Goal: Navigation & Orientation: Find specific page/section

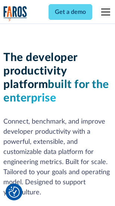
scroll to position [113, 0]
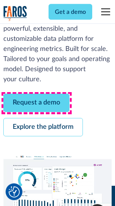
click at [37, 103] on link "Request a demo" at bounding box center [36, 103] width 66 height 18
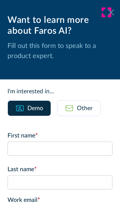
click at [108, 12] on icon at bounding box center [111, 12] width 6 height 6
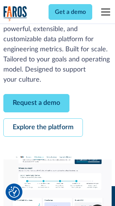
scroll to position [137, 0]
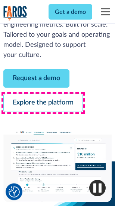
click at [43, 103] on link "Explore the platform" at bounding box center [43, 103] width 80 height 18
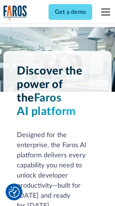
scroll to position [5706, 0]
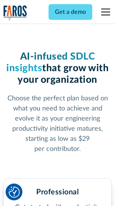
scroll to position [1190, 0]
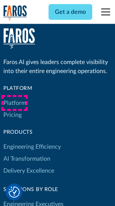
click at [15, 103] on link "Platform" at bounding box center [14, 103] width 23 height 12
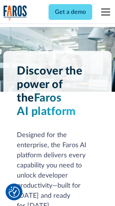
scroll to position [5946, 0]
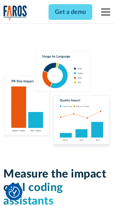
scroll to position [4677, 0]
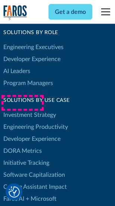
click at [22, 145] on link "DORA Metrics" at bounding box center [22, 151] width 39 height 12
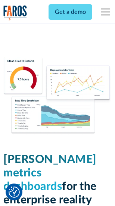
scroll to position [3317, 0]
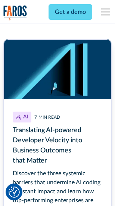
scroll to position [3356, 0]
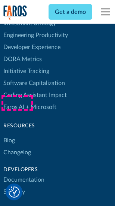
click at [17, 146] on link "Changelog" at bounding box center [17, 152] width 28 height 12
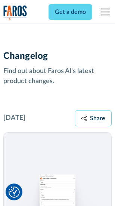
scroll to position [9183, 0]
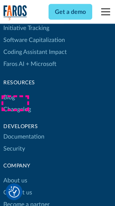
click at [15, 175] on link "About us" at bounding box center [15, 181] width 24 height 12
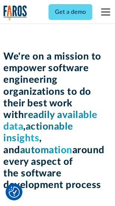
scroll to position [2592, 0]
